Goal: Task Accomplishment & Management: Use online tool/utility

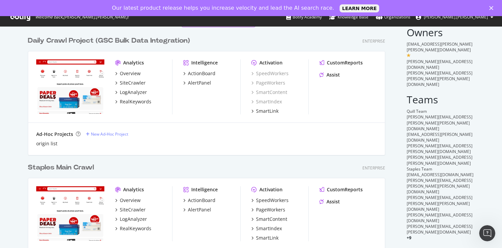
scroll to position [37, 0]
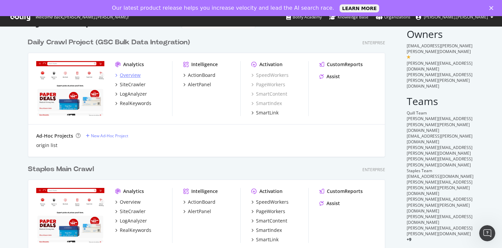
click at [130, 74] on div "Overview" at bounding box center [130, 75] width 21 height 7
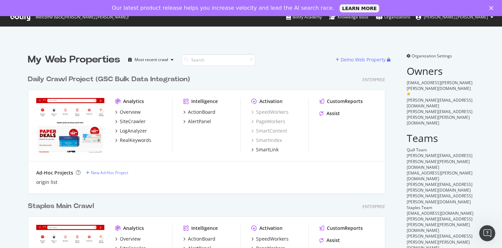
scroll to position [646, 363]
click at [131, 121] on div "SiteCrawler" at bounding box center [133, 121] width 26 height 7
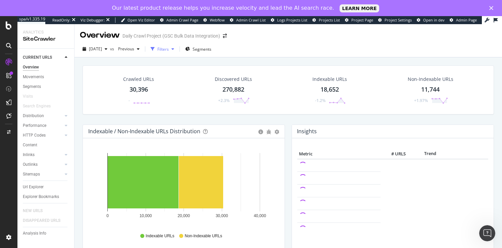
click at [174, 49] on icon "button" at bounding box center [172, 49] width 3 height 4
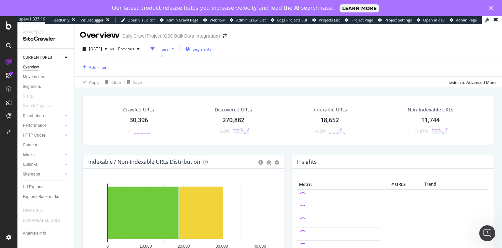
click at [211, 50] on span "Segments" at bounding box center [202, 49] width 19 height 6
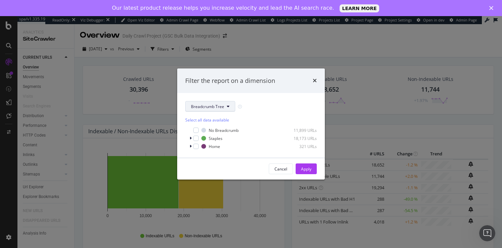
click at [228, 106] on icon "modal" at bounding box center [228, 106] width 3 height 4
click at [256, 103] on div "Breadcrumb Tree" at bounding box center [251, 106] width 132 height 11
click at [283, 167] on div "Cancel" at bounding box center [281, 169] width 13 height 6
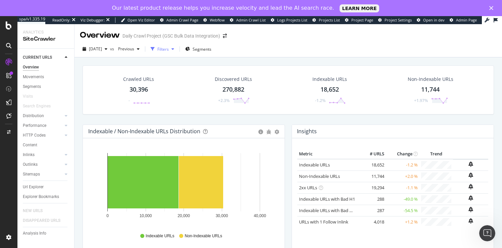
click at [174, 48] on icon "button" at bounding box center [172, 49] width 3 height 4
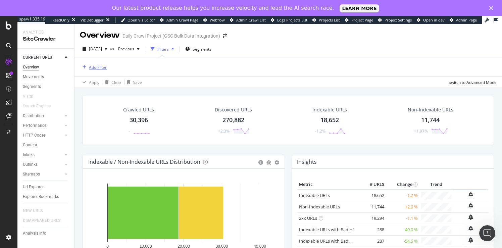
click at [98, 65] on div "Add Filter" at bounding box center [98, 67] width 18 height 6
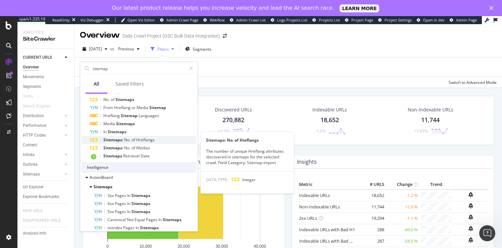
scroll to position [48, 0]
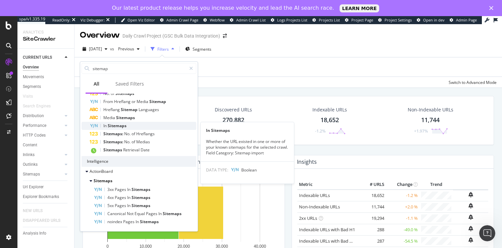
type input "sitemap"
click at [116, 126] on span "Sitemaps" at bounding box center [117, 126] width 19 height 6
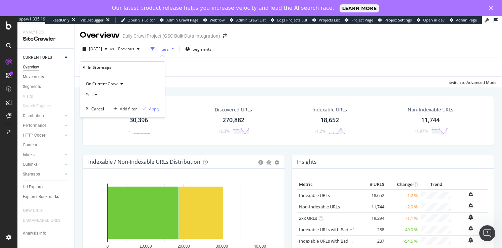
click at [154, 109] on div "Apply" at bounding box center [154, 109] width 10 height 6
